Goal: Find specific page/section: Find specific page/section

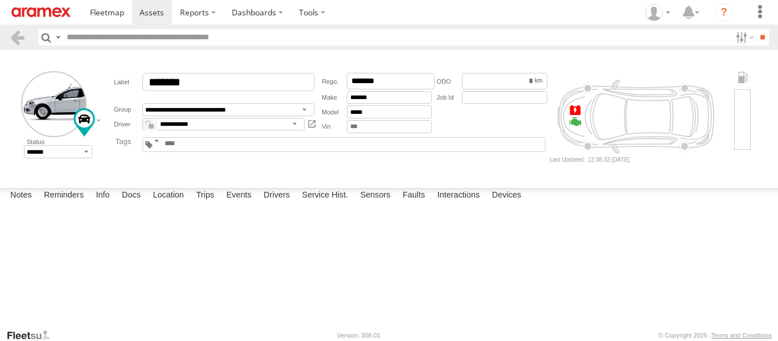
click at [0, 0] on div at bounding box center [0, 0] width 0 height 0
click at [146, 34] on input "text" at bounding box center [396, 37] width 668 height 17
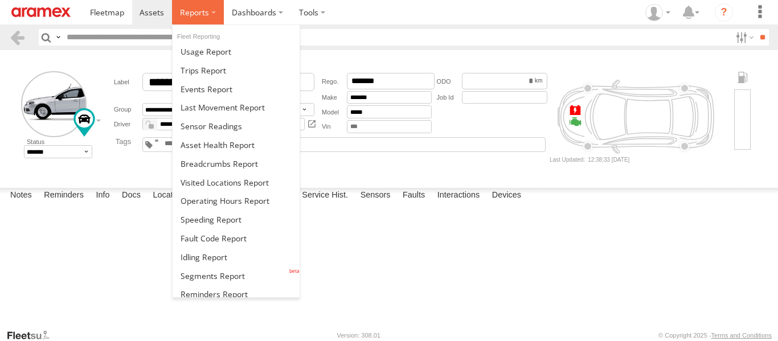
click at [207, 2] on label at bounding box center [198, 12] width 52 height 24
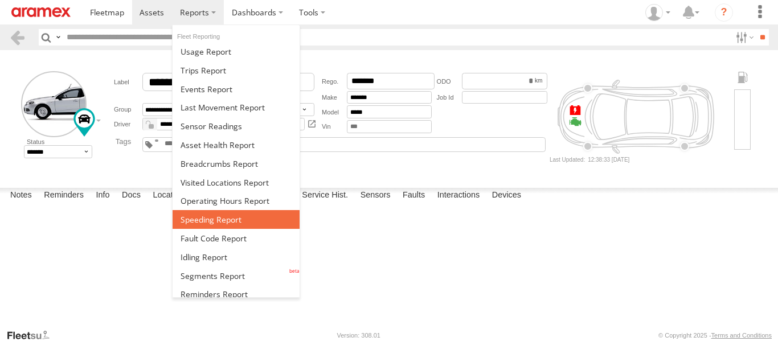
click at [226, 217] on span at bounding box center [210, 219] width 61 height 11
